Goal: Find specific page/section: Find specific page/section

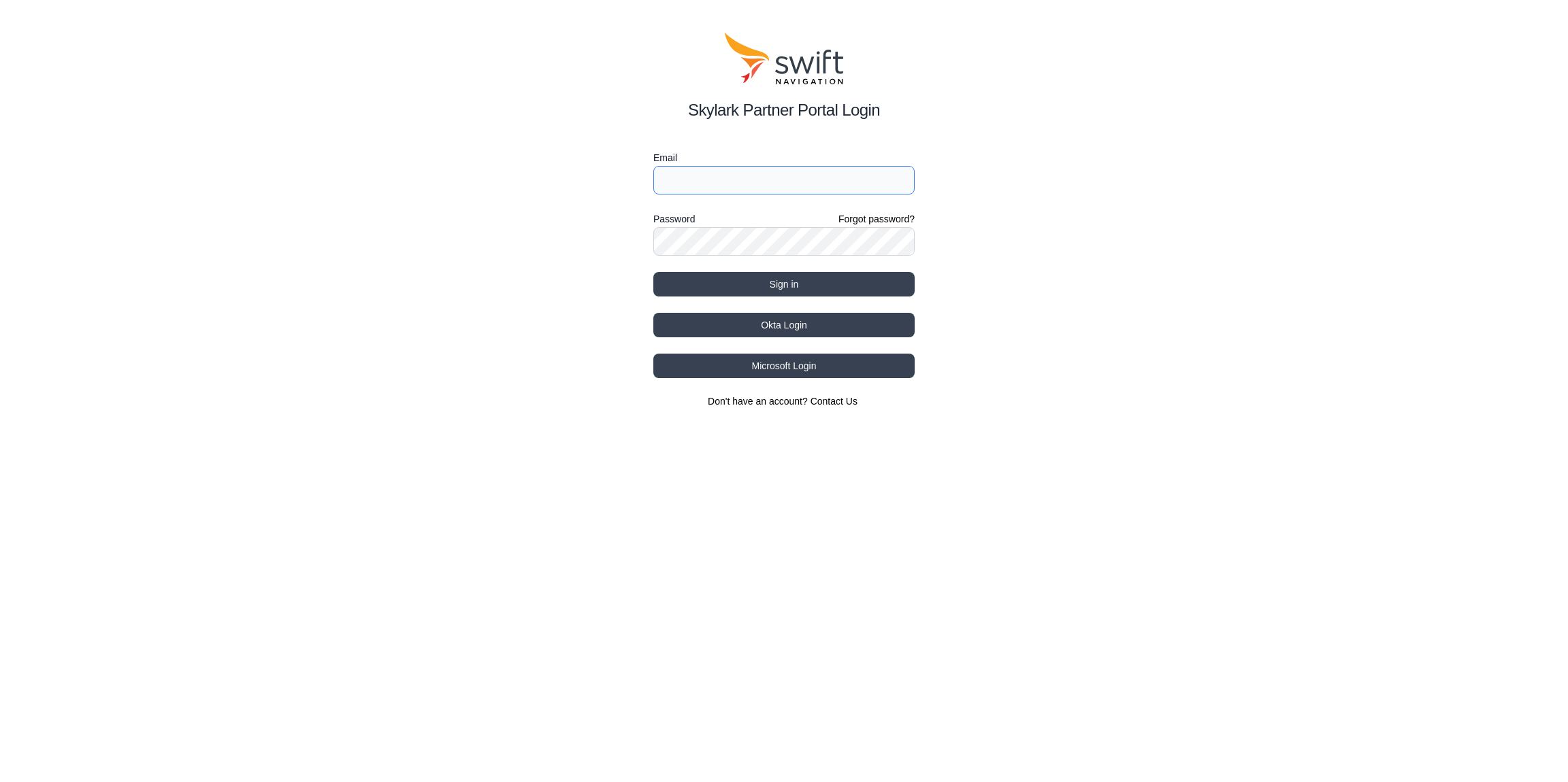
type input "[EMAIL_ADDRESS][DOMAIN_NAME]"
click at [790, 286] on button "Sign in" at bounding box center [783, 285] width 261 height 25
select select
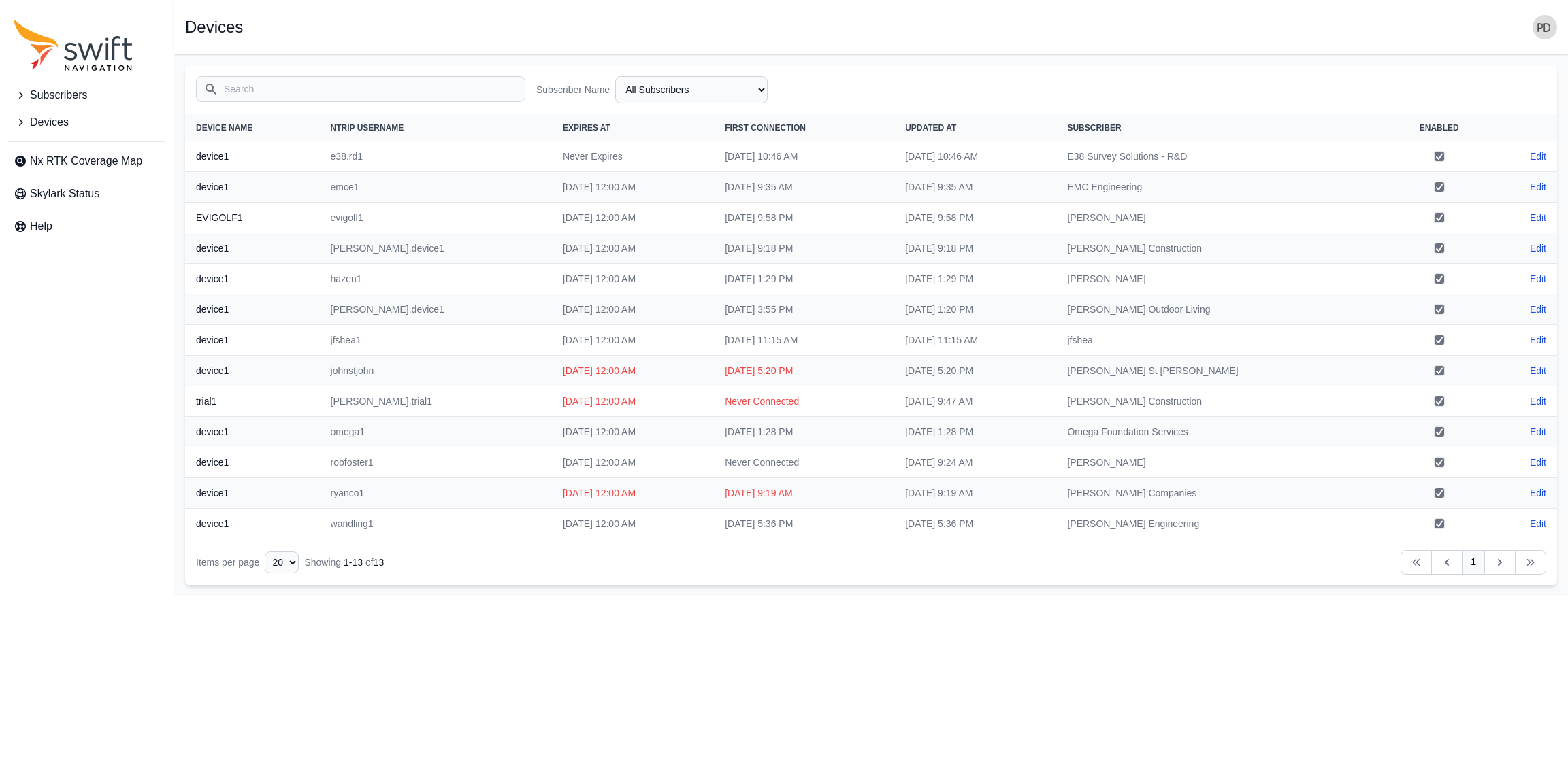
click at [440, 370] on td "johnstjohn" at bounding box center [436, 371] width 232 height 31
